Goal: Information Seeking & Learning: Learn about a topic

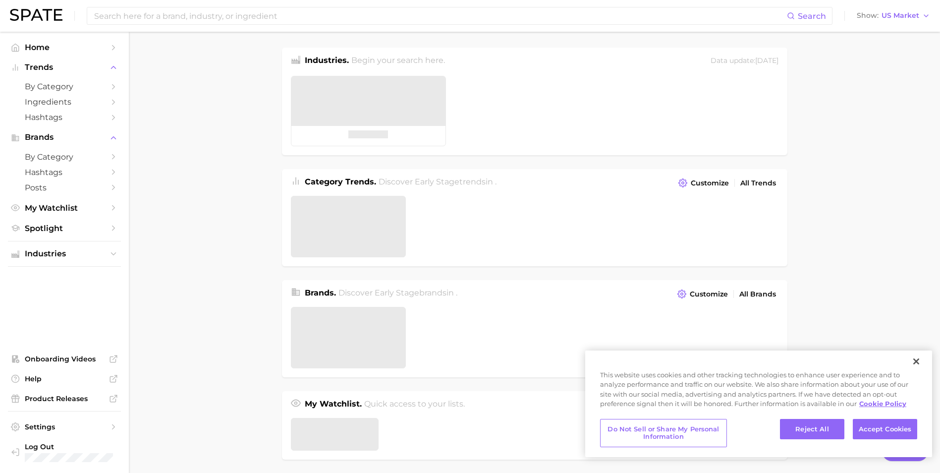
type textarea "x"
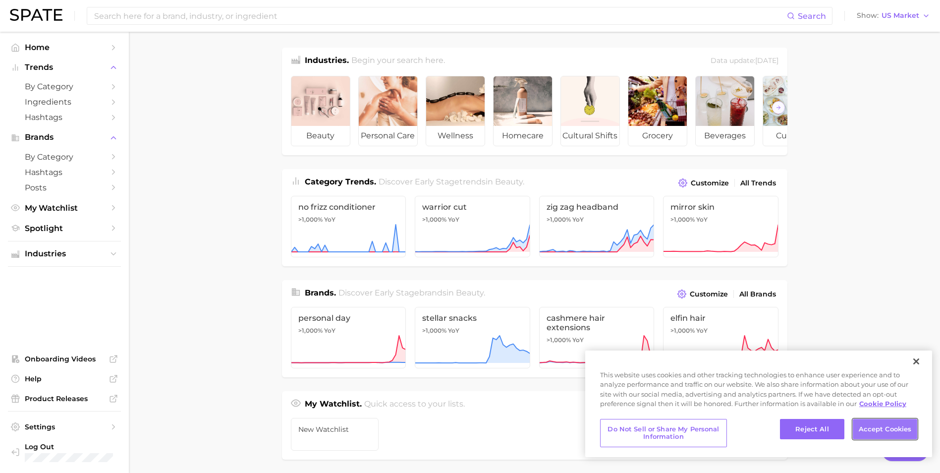
click at [886, 424] on button "Accept Cookies" at bounding box center [885, 429] width 64 height 21
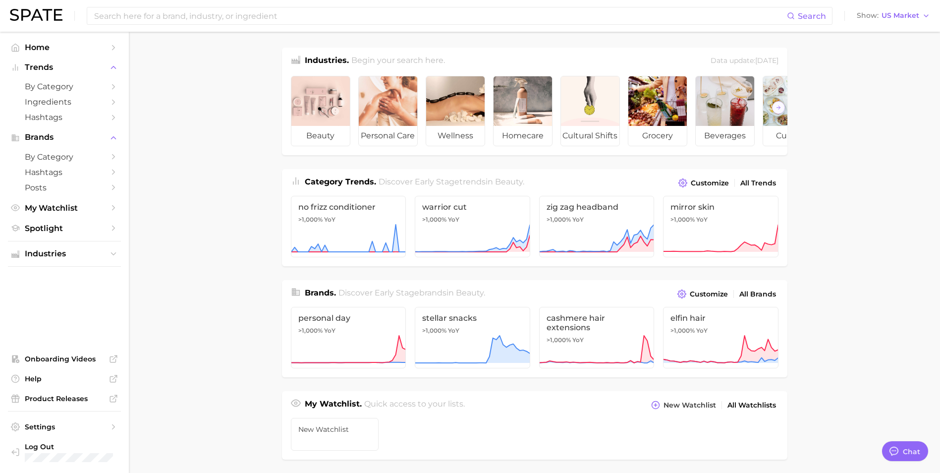
drag, startPoint x: 214, startPoint y: 259, endPoint x: 216, endPoint y: 246, distance: 13.0
click at [221, 256] on main "Industries. Begin your search here. Data update: [DATE] beauty personal care we…" at bounding box center [535, 419] width 812 height 774
click at [156, 13] on input at bounding box center [440, 15] width 694 height 17
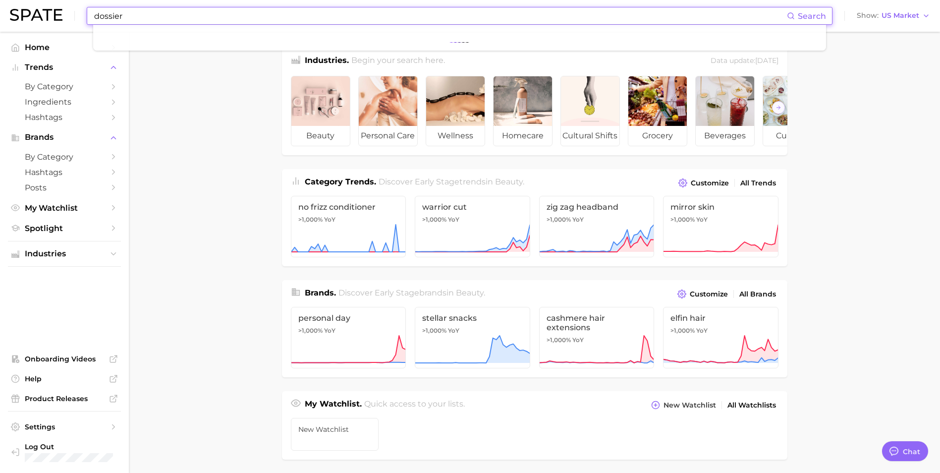
type input "dossier"
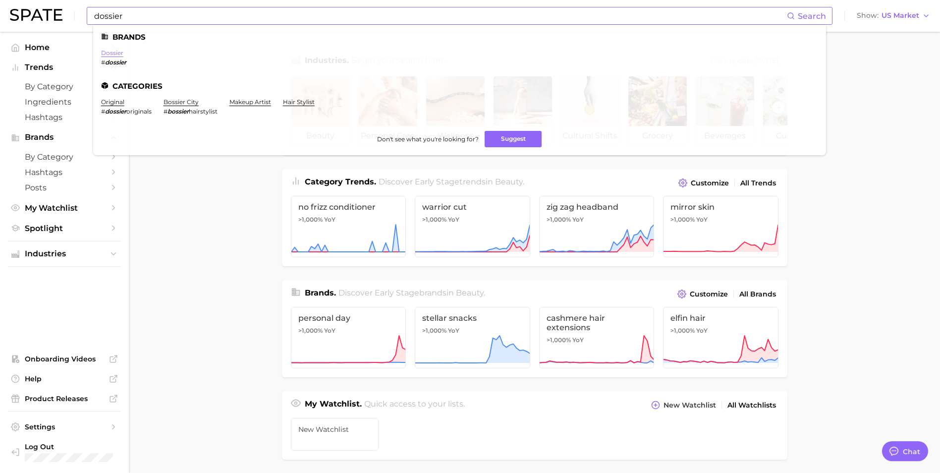
click at [107, 51] on link "dossier" at bounding box center [112, 52] width 22 height 7
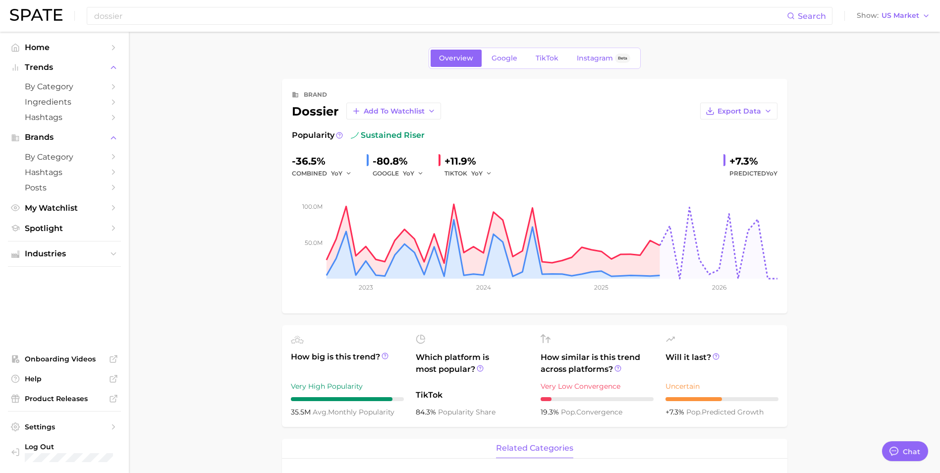
type textarea "x"
